Goal: Use online tool/utility

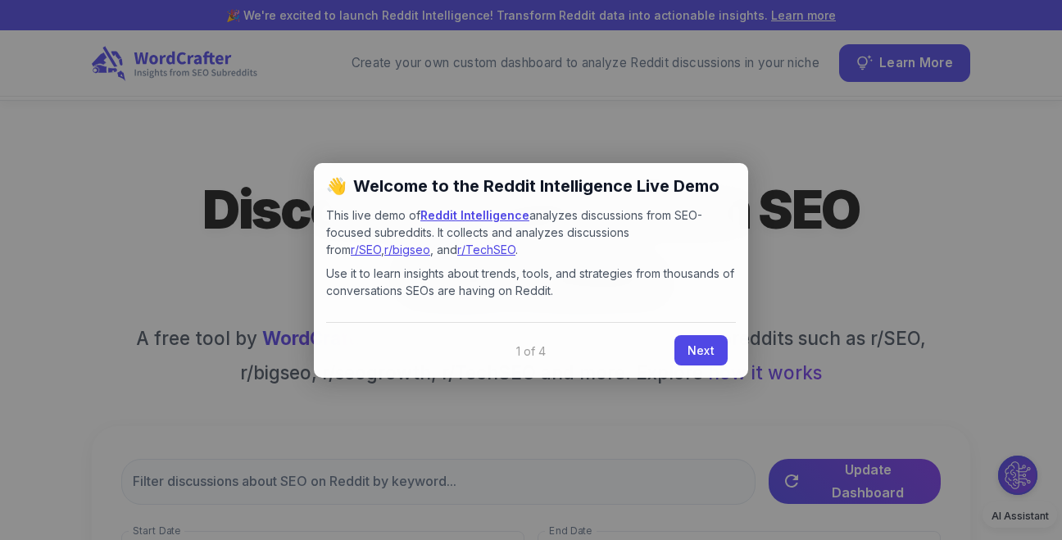
scroll to position [173, 0]
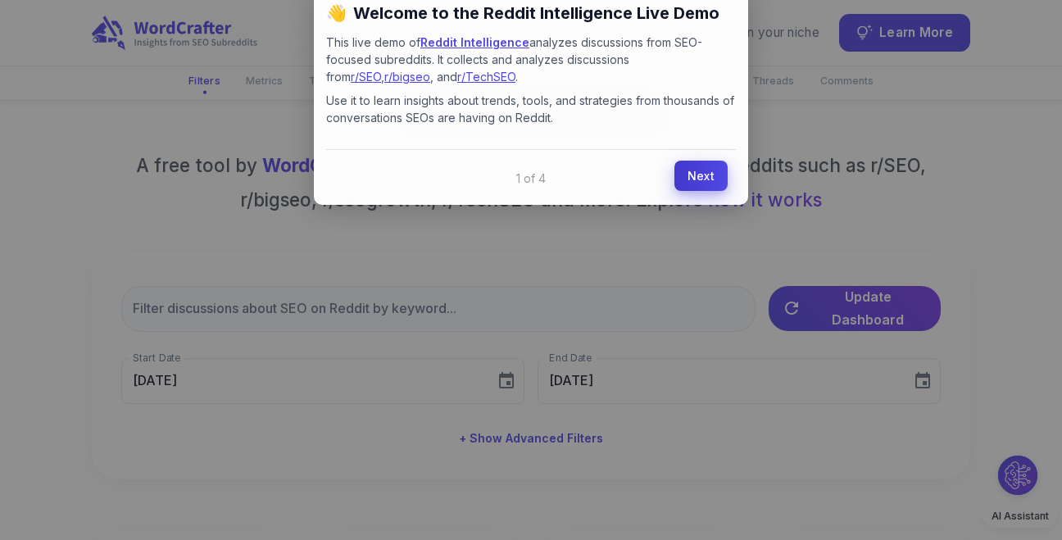
click at [702, 174] on link "Next" at bounding box center [700, 176] width 53 height 30
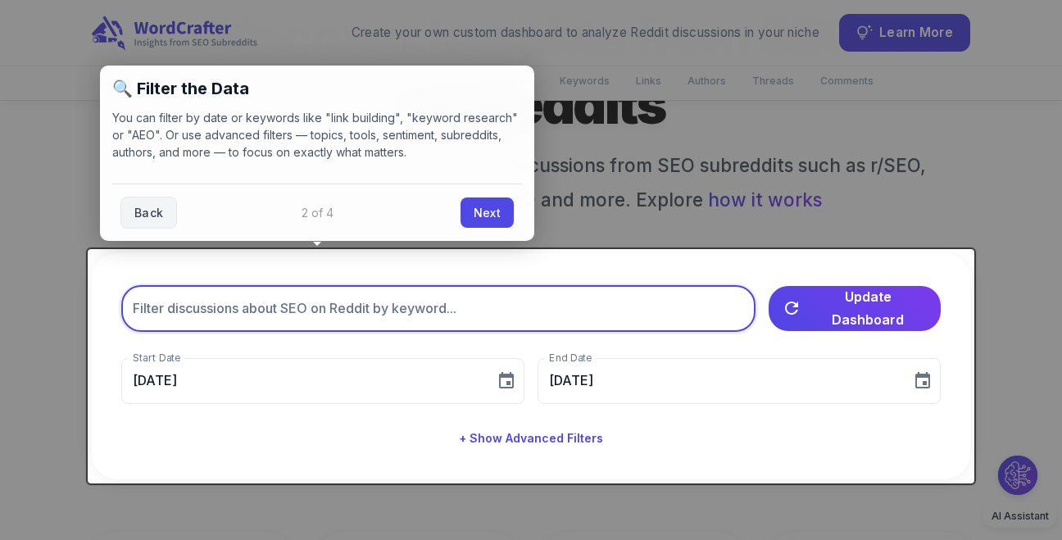
click at [365, 306] on input "text" at bounding box center [438, 309] width 634 height 46
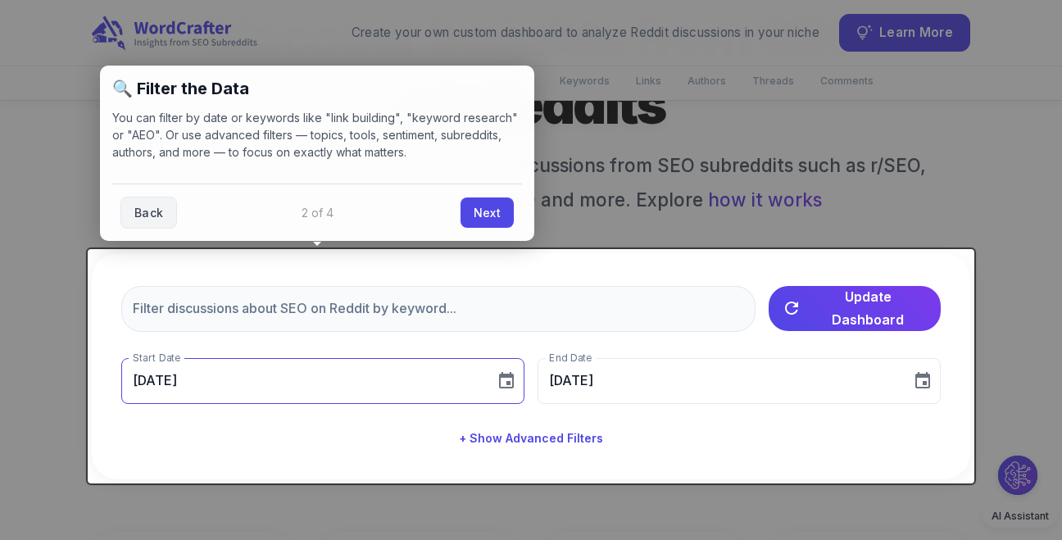
click at [507, 381] on icon "Choose date, selected date is Aug 10, 2025" at bounding box center [506, 380] width 15 height 16
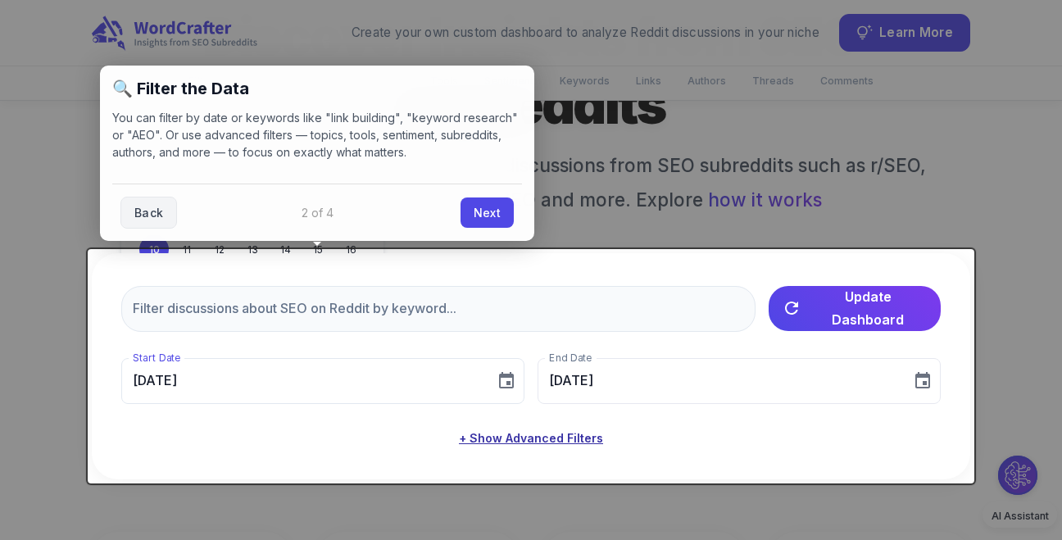
click at [511, 436] on button "+ Show Advanced Filters" at bounding box center [530, 438] width 157 height 30
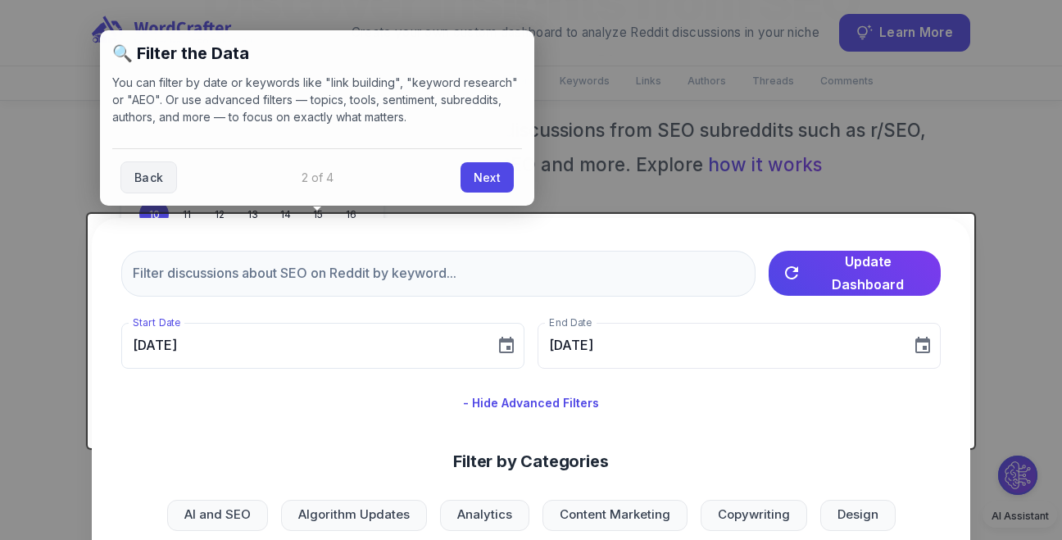
scroll to position [200, 0]
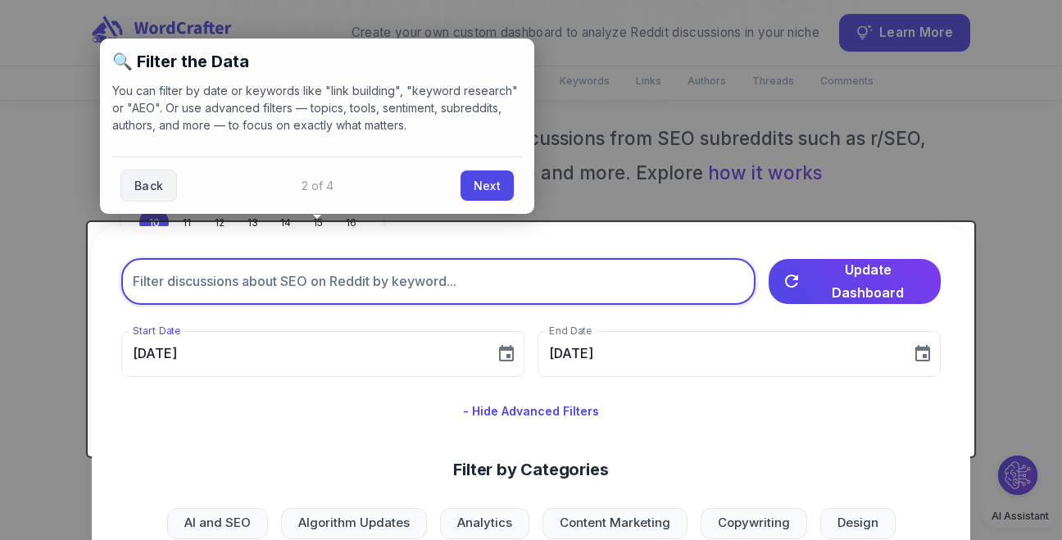
click at [368, 299] on input "text" at bounding box center [438, 282] width 634 height 46
click at [359, 279] on input "text" at bounding box center [438, 282] width 634 height 46
click at [498, 184] on link "Next" at bounding box center [486, 184] width 53 height 30
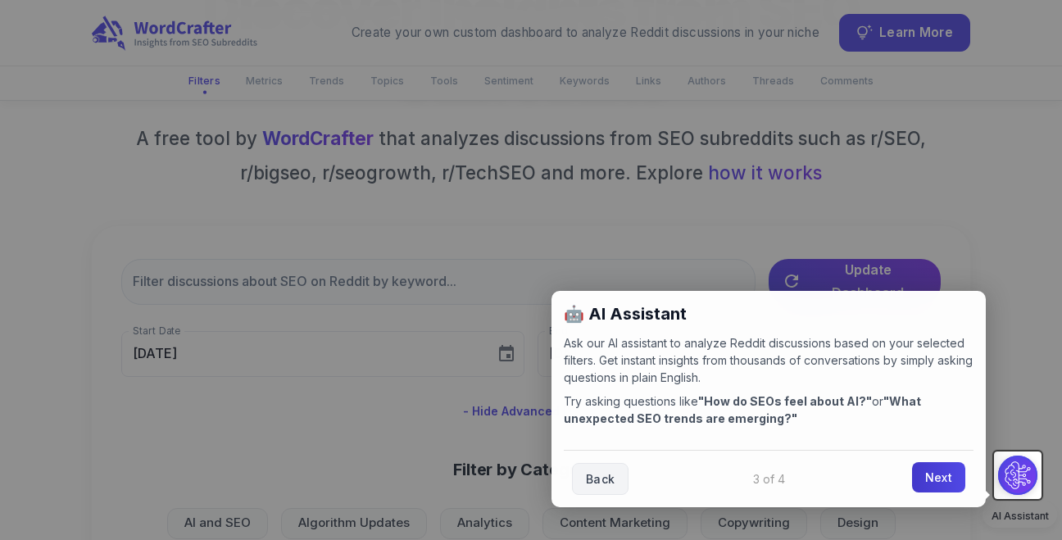
click at [950, 480] on link "Next" at bounding box center [938, 477] width 53 height 30
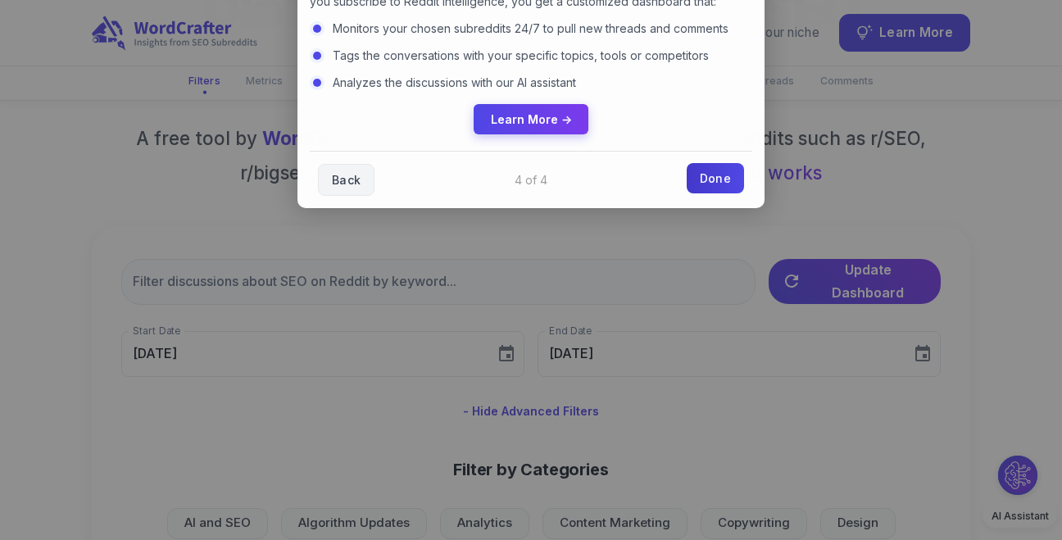
click at [703, 179] on link "Done" at bounding box center [714, 178] width 57 height 30
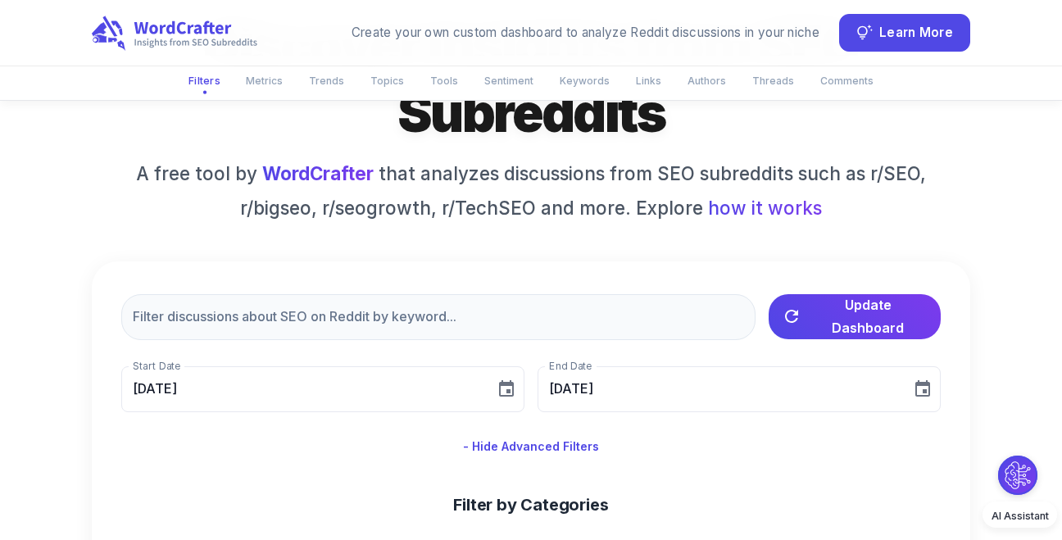
scroll to position [166, 0]
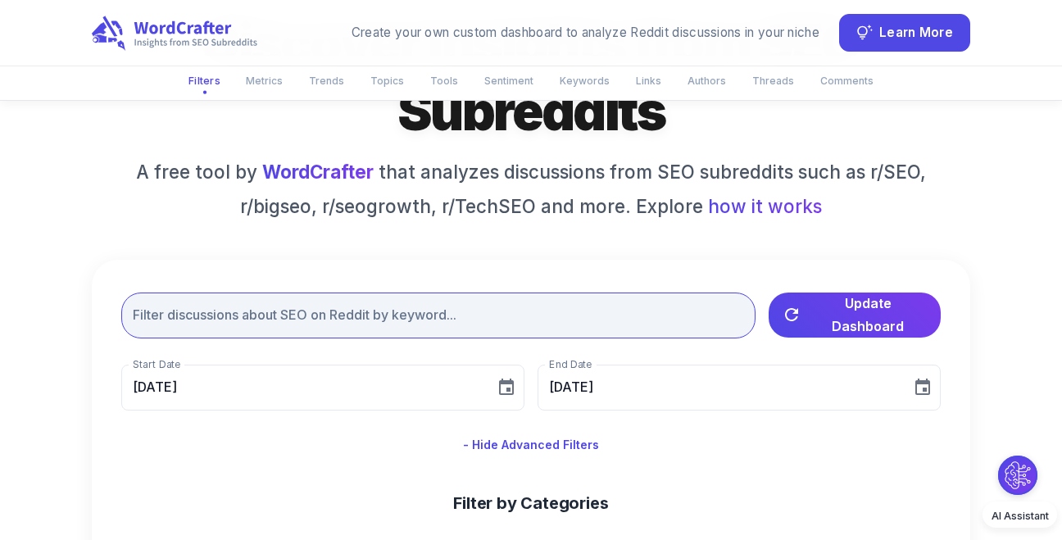
click at [366, 316] on input "text" at bounding box center [438, 315] width 634 height 46
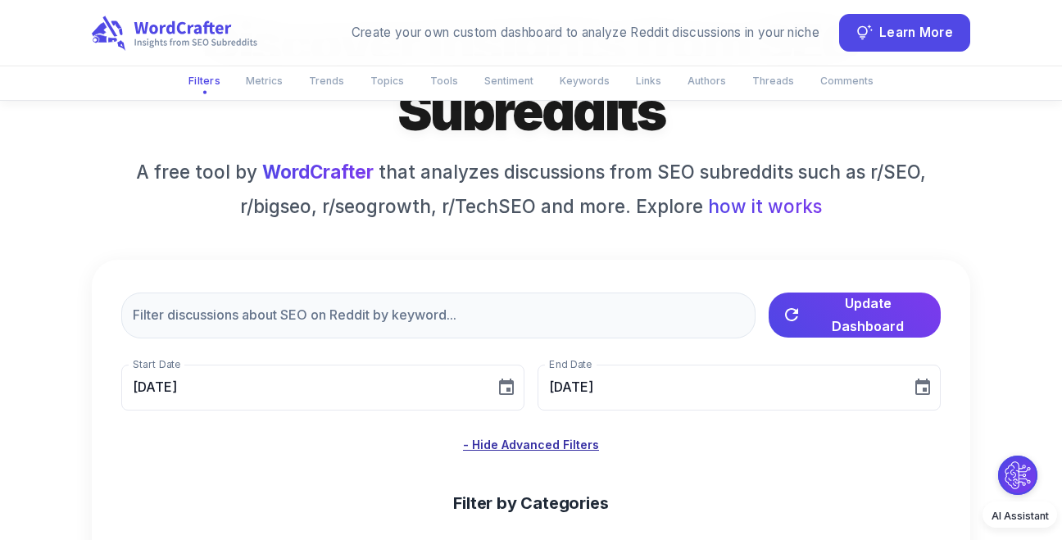
click at [537, 450] on button "- Hide Advanced Filters" at bounding box center [530, 445] width 149 height 30
click at [537, 450] on button "+ Show Advanced Filters" at bounding box center [530, 445] width 157 height 30
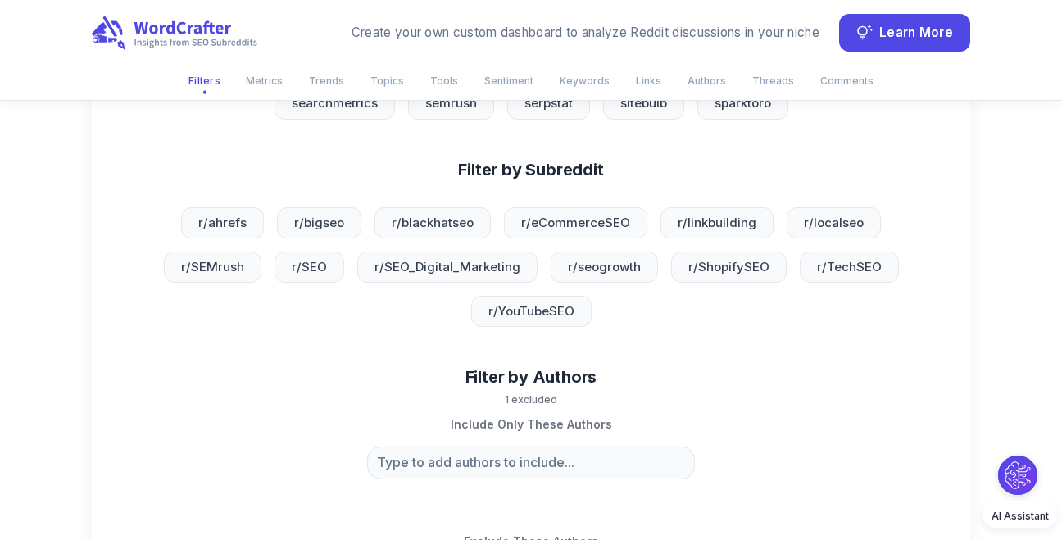
scroll to position [1062, 0]
